Goal: Obtain resource: Obtain resource

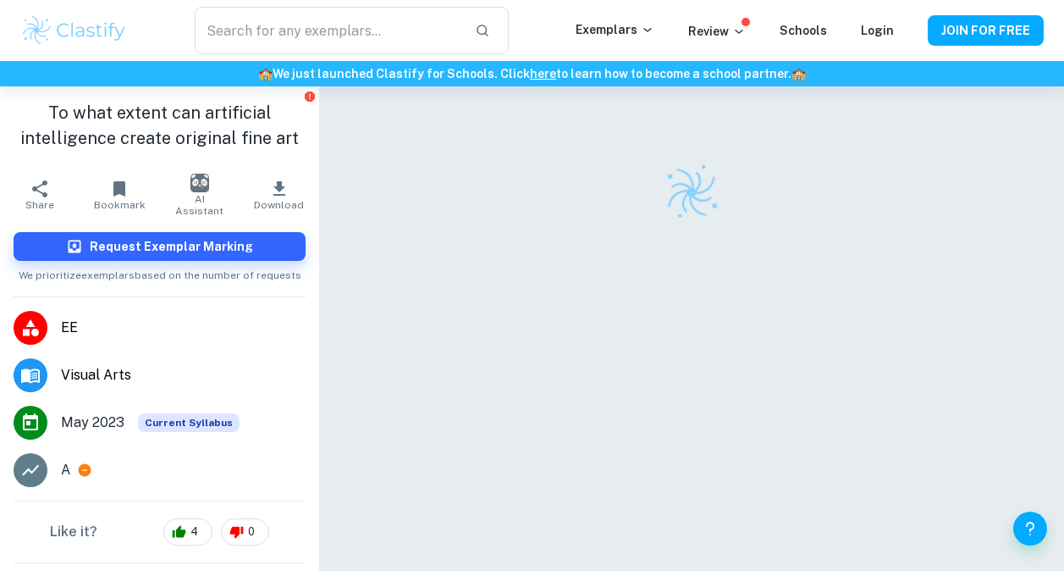
checkbox input "true"
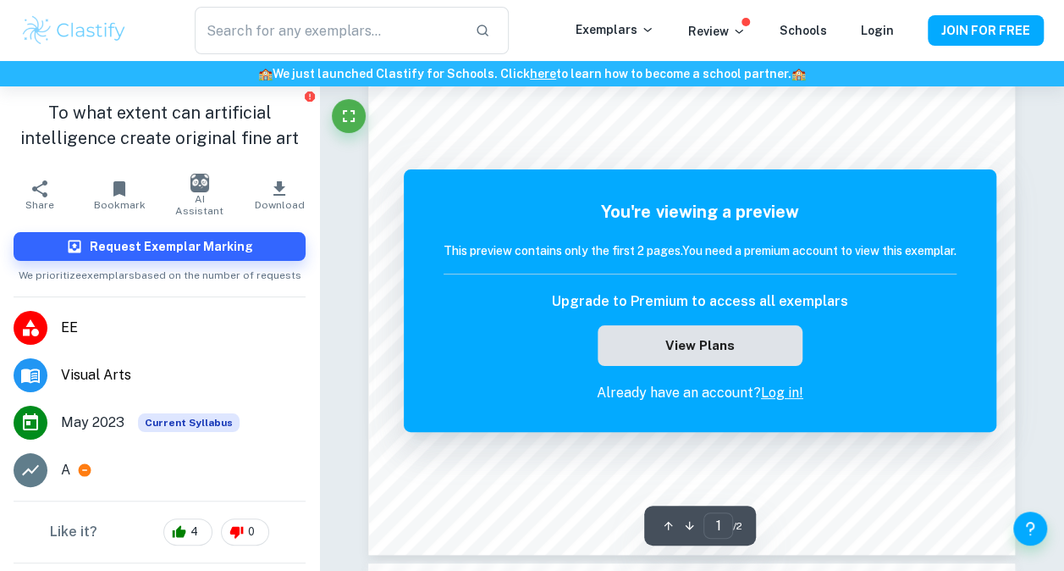
scroll to position [462, 0]
